Goal: Transaction & Acquisition: Purchase product/service

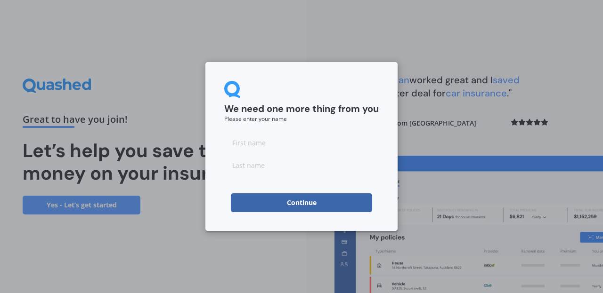
click at [249, 145] on input at bounding box center [301, 142] width 154 height 19
type input "[PERSON_NAME]"
click at [259, 166] on input at bounding box center [301, 165] width 154 height 19
type input "[PERSON_NAME]"
click at [310, 201] on button "Continue" at bounding box center [301, 202] width 141 height 19
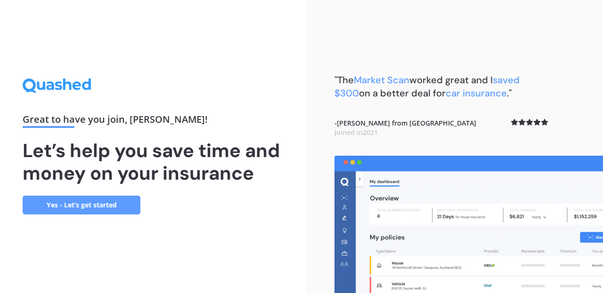
click at [82, 206] on link "Yes - Let’s get started" at bounding box center [82, 205] width 118 height 19
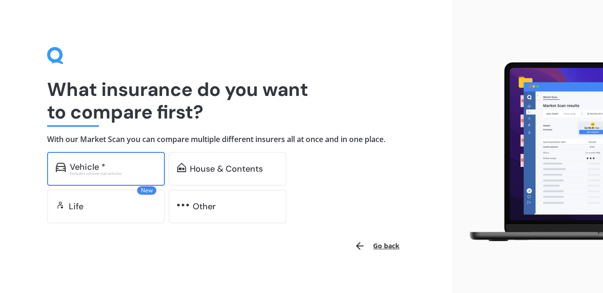
click at [86, 165] on div "Vehicle *" at bounding box center [88, 166] width 36 height 9
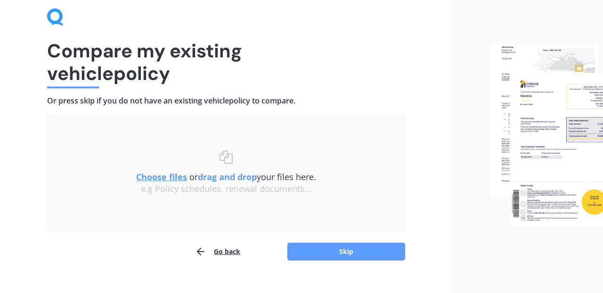
scroll to position [45, 0]
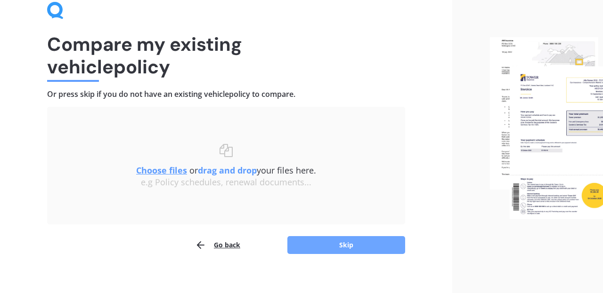
click at [344, 245] on button "Skip" at bounding box center [346, 245] width 118 height 18
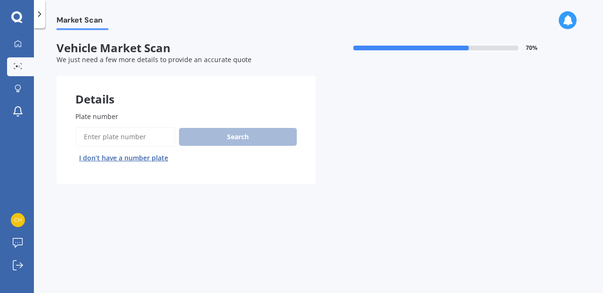
click at [114, 137] on input "Plate number" at bounding box center [125, 137] width 100 height 20
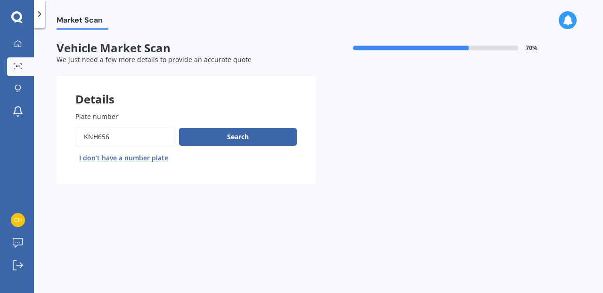
type input "KNH656"
click at [0, 0] on button "Next" at bounding box center [0, 0] width 0 height 0
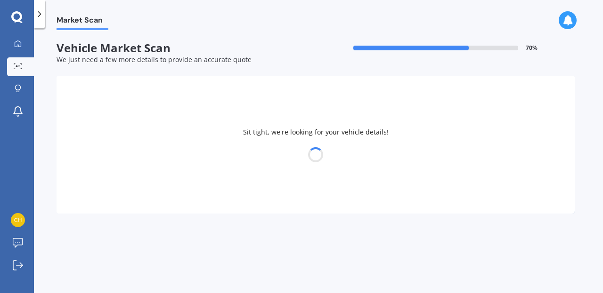
select select "LDV"
select select "G10"
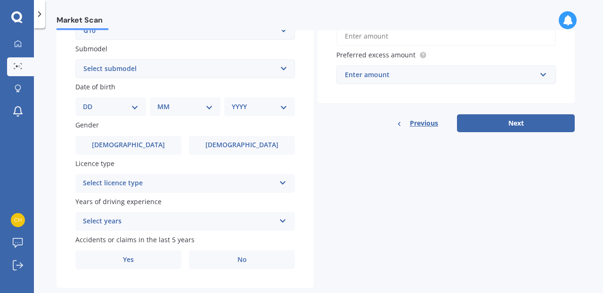
scroll to position [252, 0]
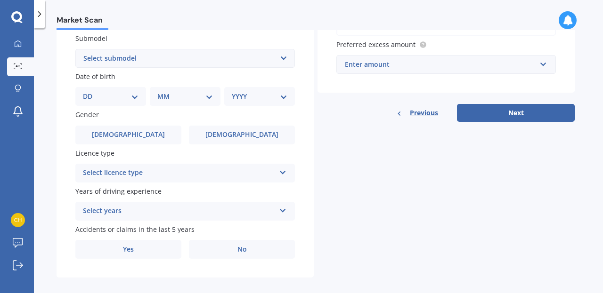
select select "12"
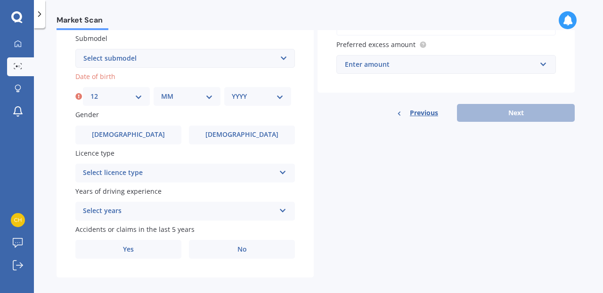
select select "11"
click at [249, 100] on div "YYYY 2025 2024 2023 2022 2021 2020 2019 2018 2017 2016 2015 2014 2013 2012 2011…" at bounding box center [257, 96] width 67 height 19
click at [257, 87] on div "YYYY 2025 2024 2023 2022 2021 2020 2019 2018 2017 2016 2015 2014 2013 2012 2011…" at bounding box center [257, 96] width 67 height 19
select select "2005"
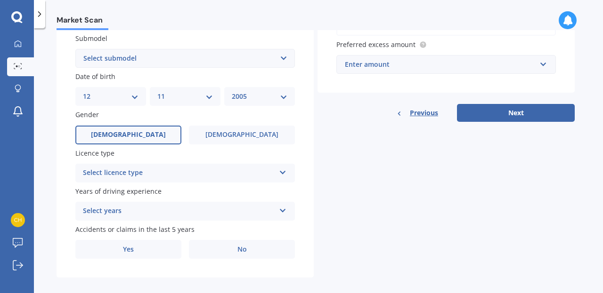
click at [141, 137] on label "[DEMOGRAPHIC_DATA]" at bounding box center [128, 135] width 106 height 19
click at [0, 0] on input "[DEMOGRAPHIC_DATA]" at bounding box center [0, 0] width 0 height 0
click at [168, 170] on div "Select licence type" at bounding box center [179, 173] width 192 height 11
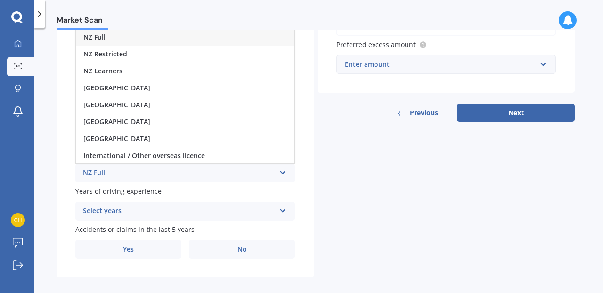
click at [115, 38] on div "NZ Full" at bounding box center [185, 37] width 218 height 17
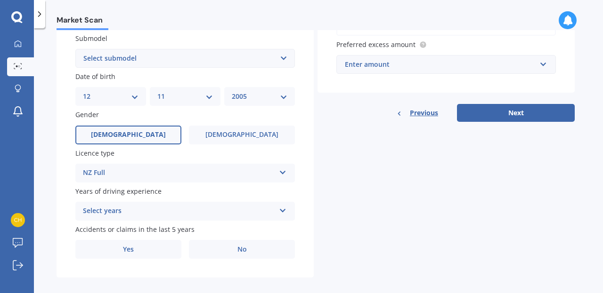
click at [167, 202] on div "Select years 5 or more years 4 years 3 years 2 years 1 year" at bounding box center [184, 211] width 219 height 19
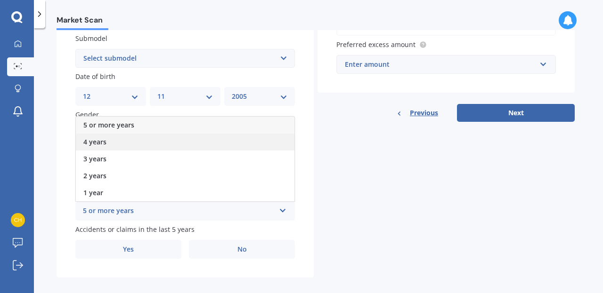
click at [118, 137] on div "4 years" at bounding box center [185, 142] width 218 height 17
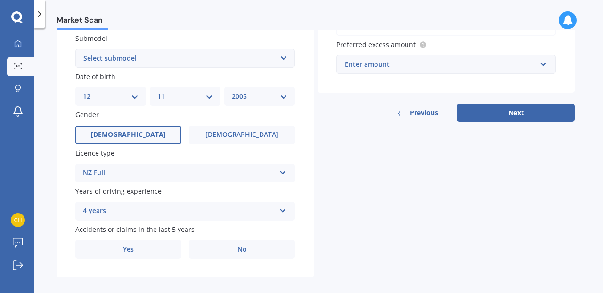
click at [131, 208] on div "4 years" at bounding box center [179, 211] width 192 height 11
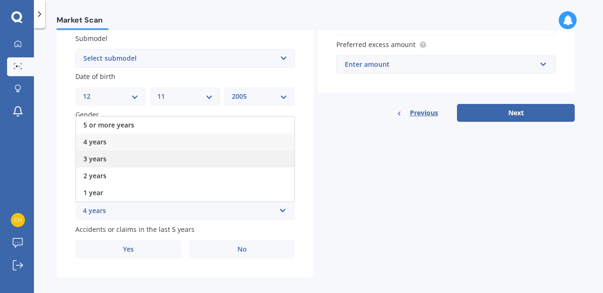
click at [113, 157] on div "3 years" at bounding box center [185, 159] width 218 height 17
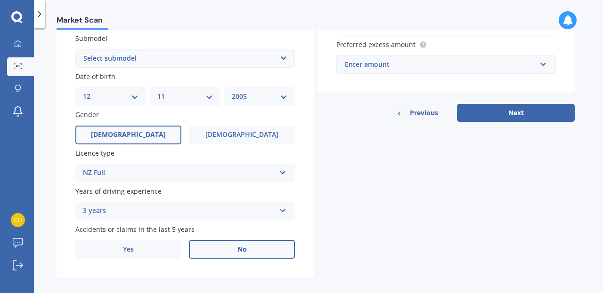
click at [214, 247] on label "No" at bounding box center [242, 249] width 106 height 19
click at [0, 0] on input "No" at bounding box center [0, 0] width 0 height 0
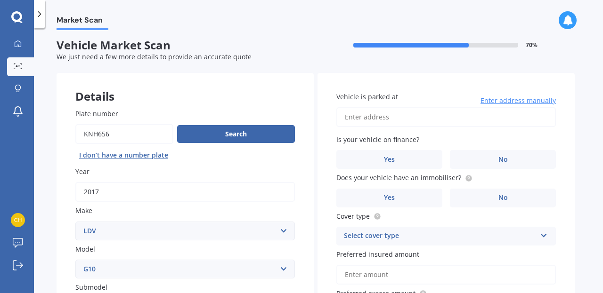
scroll to position [0, 0]
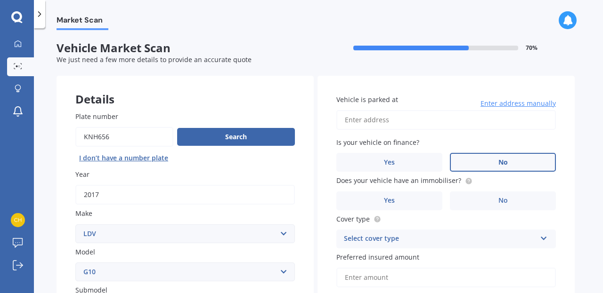
click at [494, 159] on label "No" at bounding box center [503, 162] width 106 height 19
click at [0, 0] on input "No" at bounding box center [0, 0] width 0 height 0
type input "[STREET_ADDRESS][PERSON_NAME]"
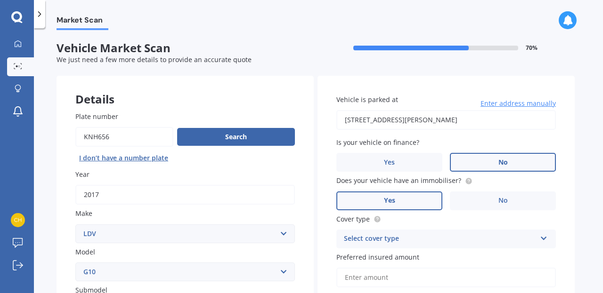
click at [414, 202] on label "Yes" at bounding box center [389, 201] width 106 height 19
click at [0, 0] on input "Yes" at bounding box center [0, 0] width 0 height 0
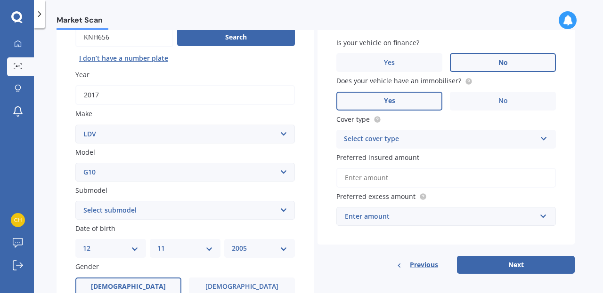
scroll to position [101, 0]
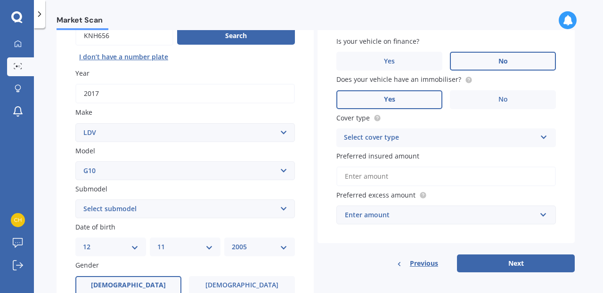
click at [438, 141] on div "Select cover type" at bounding box center [440, 137] width 192 height 11
click at [406, 151] on div "Comprehensive" at bounding box center [446, 156] width 218 height 17
click at [439, 212] on div "Enter amount" at bounding box center [440, 215] width 191 height 10
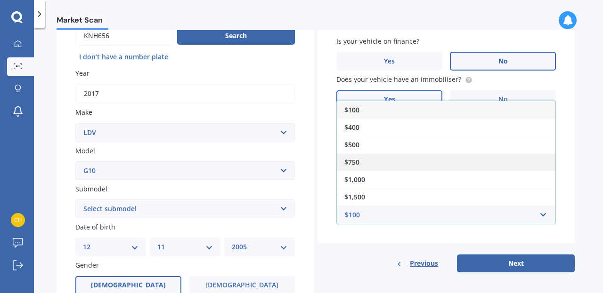
click at [367, 161] on div "$750" at bounding box center [446, 161] width 218 height 17
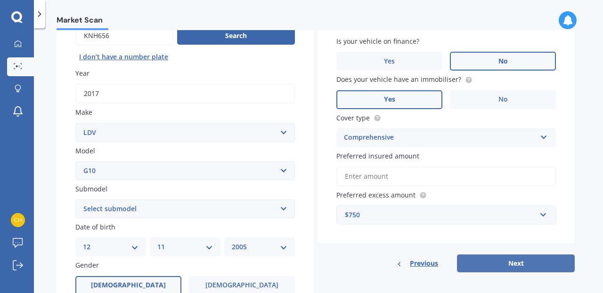
click at [512, 259] on button "Next" at bounding box center [516, 264] width 118 height 18
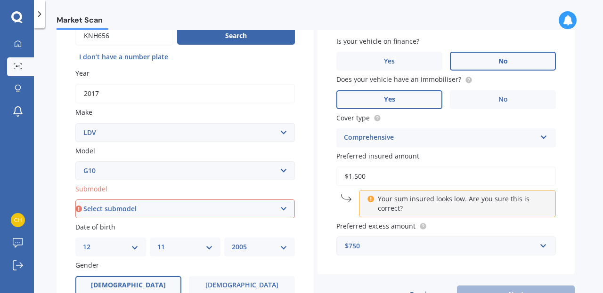
type input "$15,000"
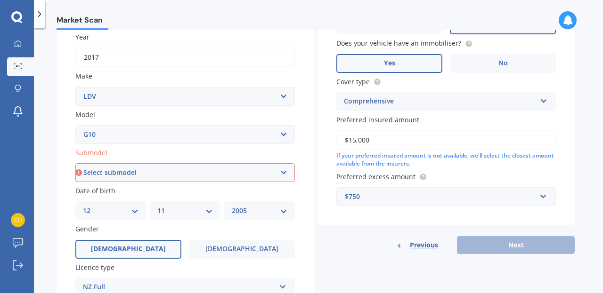
scroll to position [151, 0]
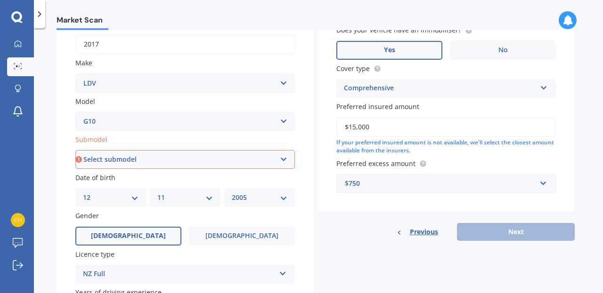
click at [519, 226] on div "Previous Next" at bounding box center [445, 232] width 257 height 18
click at [393, 175] on input "text" at bounding box center [442, 184] width 211 height 18
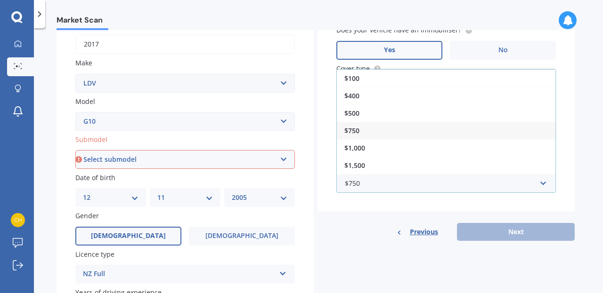
click at [356, 127] on span "$750" at bounding box center [351, 130] width 15 height 9
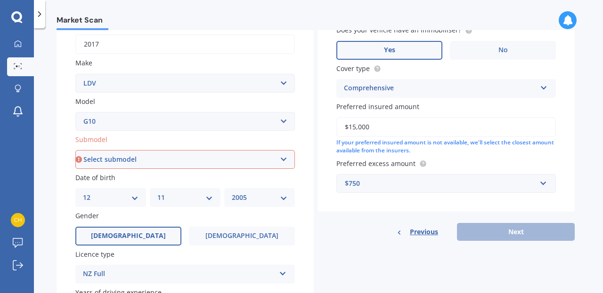
click at [226, 167] on div "Plate number Search I don’t have a number plate Year 2017 Make Select make AC A…" at bounding box center [184, 160] width 257 height 437
select select "DIESEL VAN"
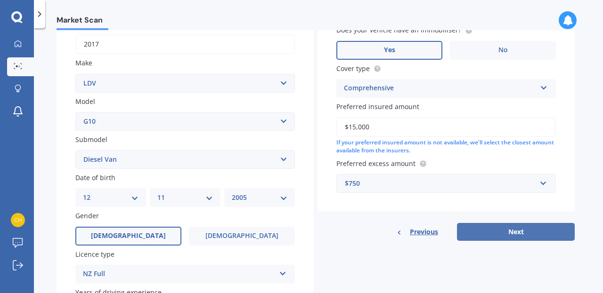
click at [497, 230] on button "Next" at bounding box center [516, 232] width 118 height 18
select select "12"
select select "11"
select select "2005"
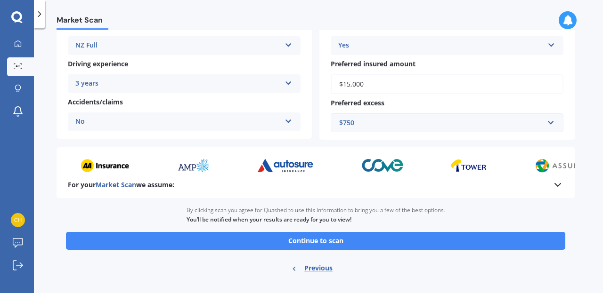
scroll to position [181, 0]
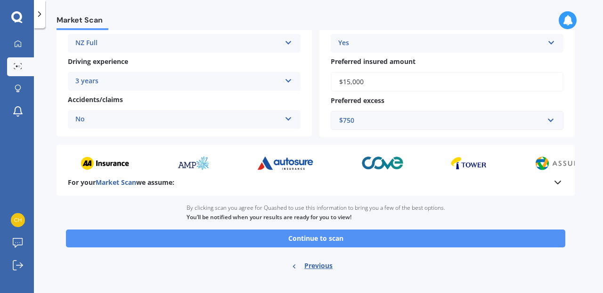
click at [351, 234] on button "Continue to scan" at bounding box center [315, 239] width 499 height 18
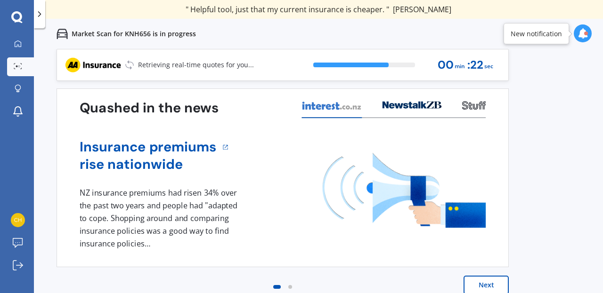
click at [482, 277] on button "Next" at bounding box center [485, 285] width 45 height 19
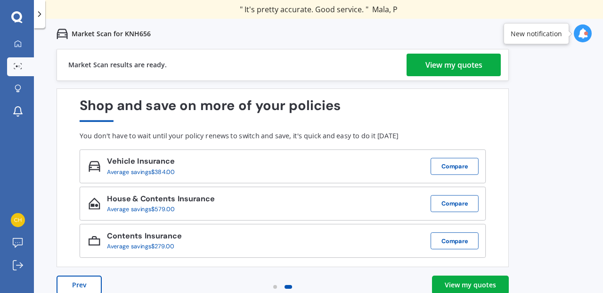
click at [468, 284] on div "View my quotes" at bounding box center [469, 285] width 51 height 9
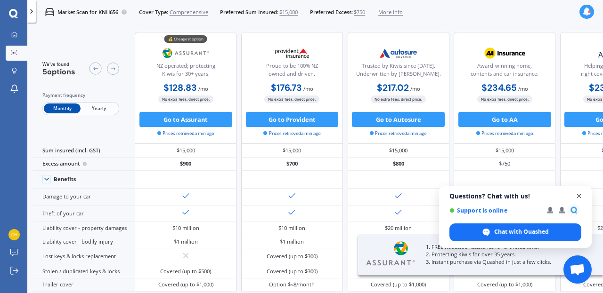
click at [580, 199] on span "Close chat" at bounding box center [579, 197] width 12 height 12
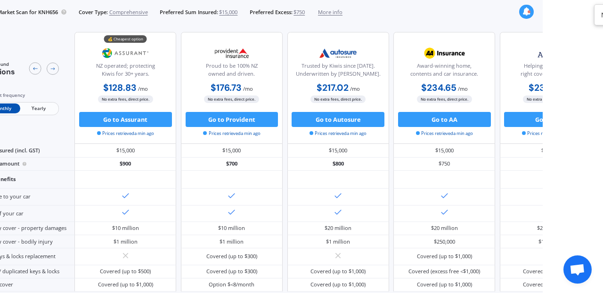
drag, startPoint x: 31, startPoint y: 28, endPoint x: 42, endPoint y: 30, distance: 11.0
click at [40, 110] on span "Yearly" at bounding box center [38, 109] width 37 height 10
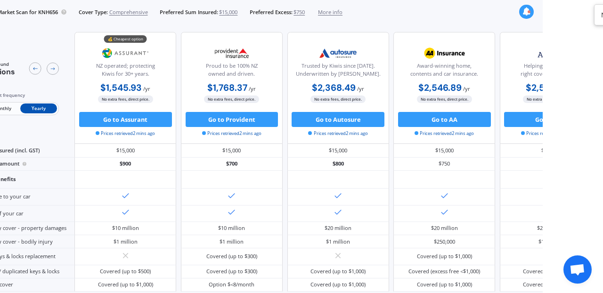
click at [7, 112] on span "Monthly" at bounding box center [2, 109] width 37 height 10
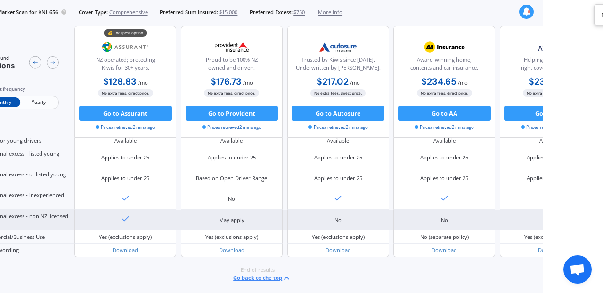
scroll to position [584, 0]
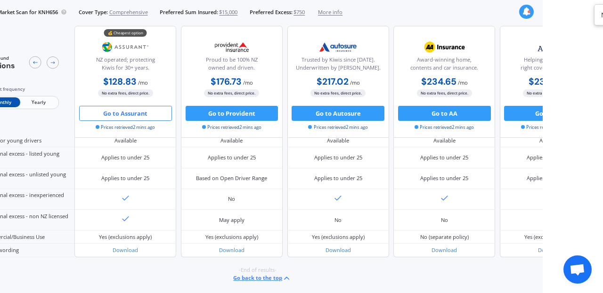
click at [144, 113] on button "Go to Assurant" at bounding box center [125, 113] width 93 height 15
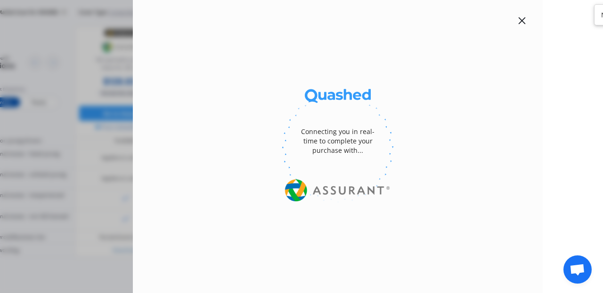
scroll to position [578, 0]
select select "G10"
select select "LDV"
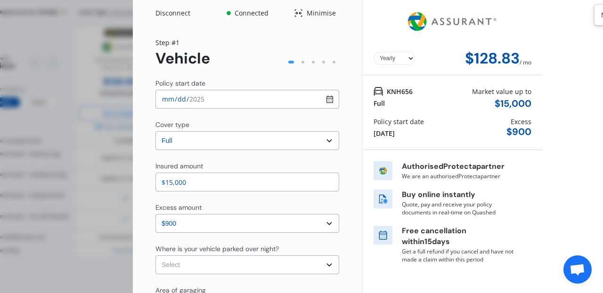
select select "Monthly"
select select "DIESEL VAN"
